Goal: Transaction & Acquisition: Subscribe to service/newsletter

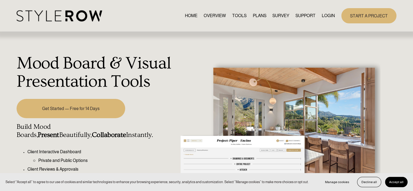
click at [254, 17] on link "PLANS" at bounding box center [260, 15] width 14 height 7
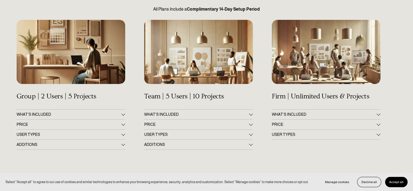
scroll to position [82, 0]
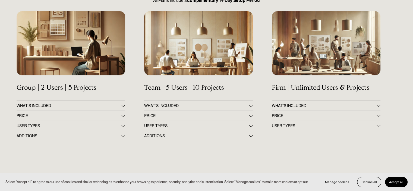
click at [124, 115] on div at bounding box center [124, 115] width 4 height 4
click at [124, 115] on div at bounding box center [124, 116] width 4 height 4
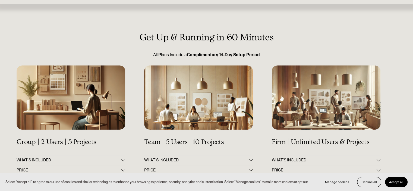
scroll to position [0, 0]
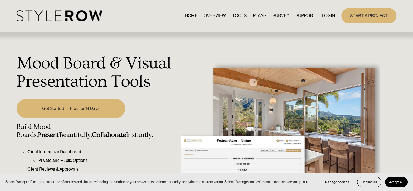
click at [258, 14] on link "PLANS" at bounding box center [260, 15] width 14 height 7
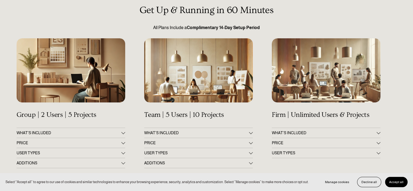
scroll to position [82, 0]
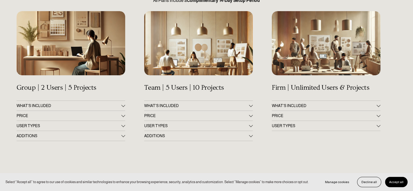
click at [122, 114] on div at bounding box center [124, 116] width 4 height 4
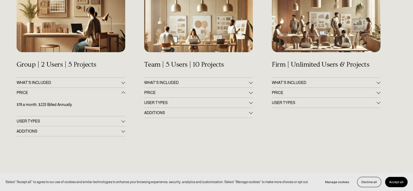
scroll to position [109, 0]
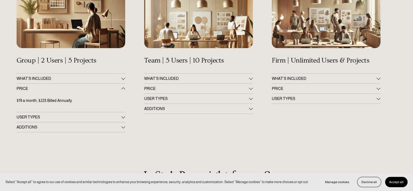
click at [250, 88] on div at bounding box center [251, 88] width 4 height 4
click at [250, 88] on div at bounding box center [251, 89] width 4 height 4
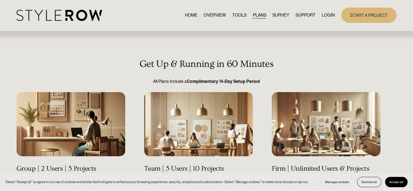
scroll to position [0, 0]
